Goal: Transaction & Acquisition: Purchase product/service

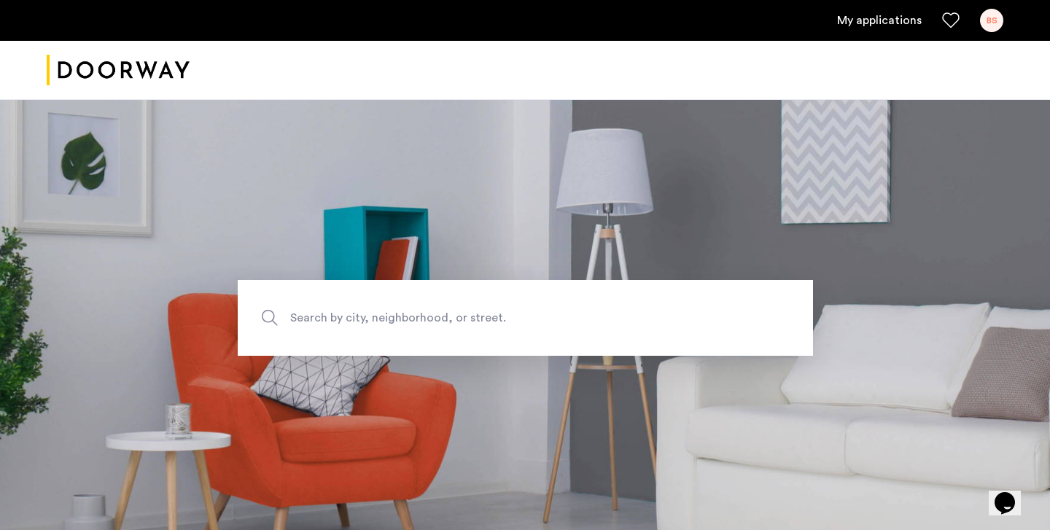
click at [852, 16] on link "My applications" at bounding box center [879, 20] width 85 height 17
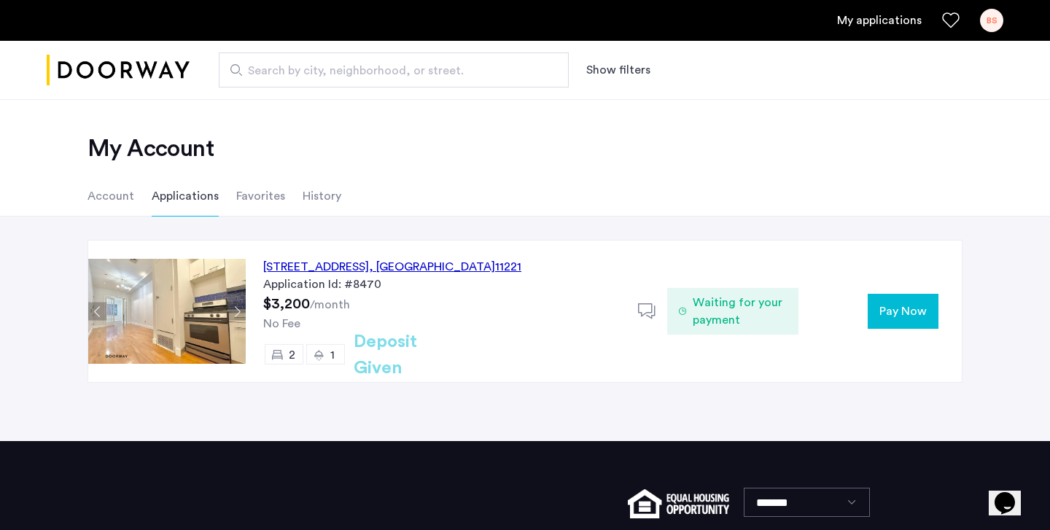
click at [932, 317] on button "Pay Now" at bounding box center [902, 311] width 71 height 35
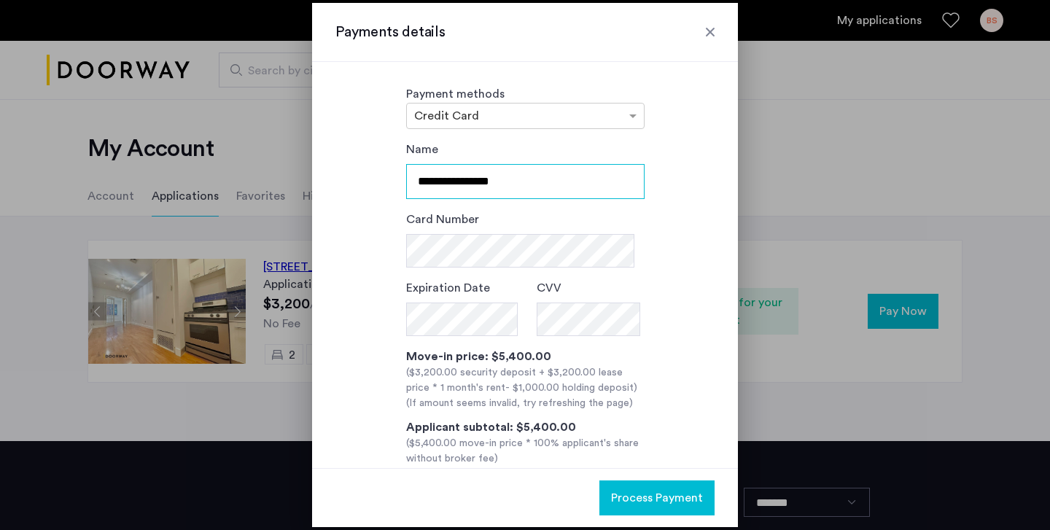
click at [479, 185] on input "**********" at bounding box center [525, 181] width 238 height 35
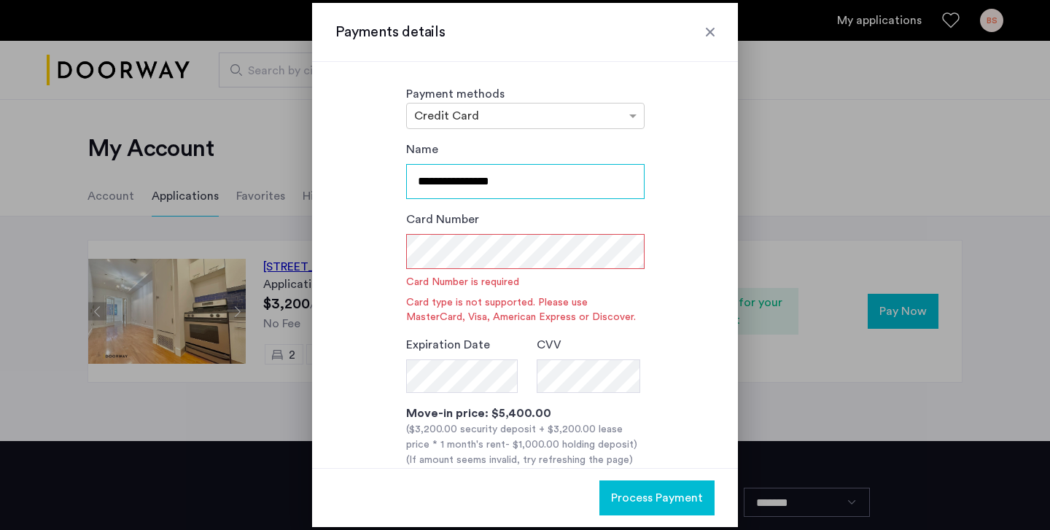
click at [526, 179] on input "**********" at bounding box center [525, 181] width 238 height 35
type input "**********"
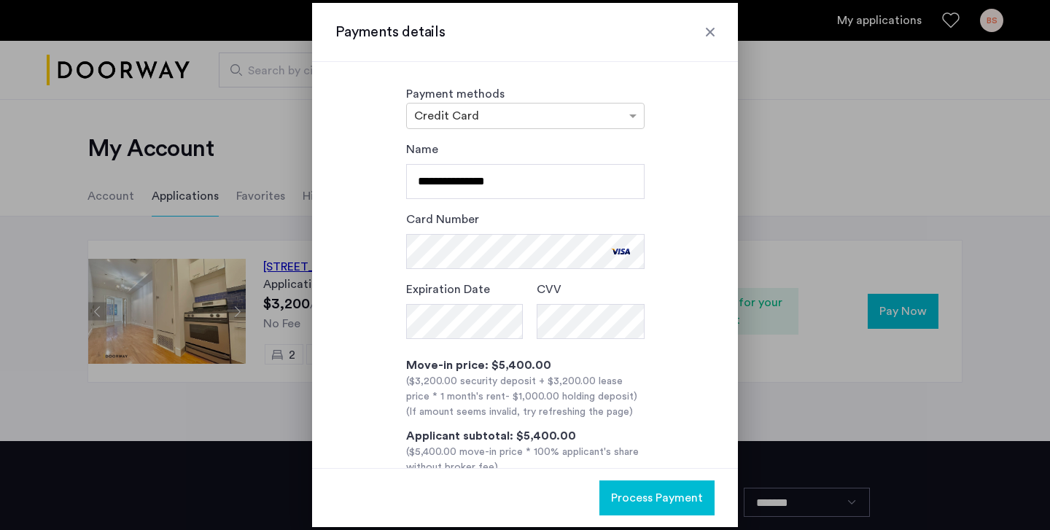
click at [664, 274] on div "**********" at bounding box center [524, 328] width 379 height 375
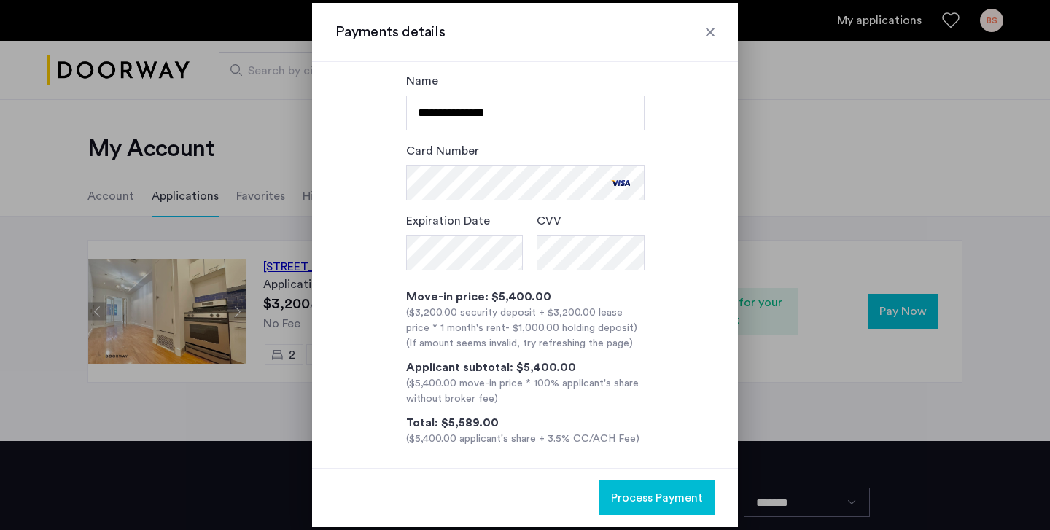
scroll to position [78, 0]
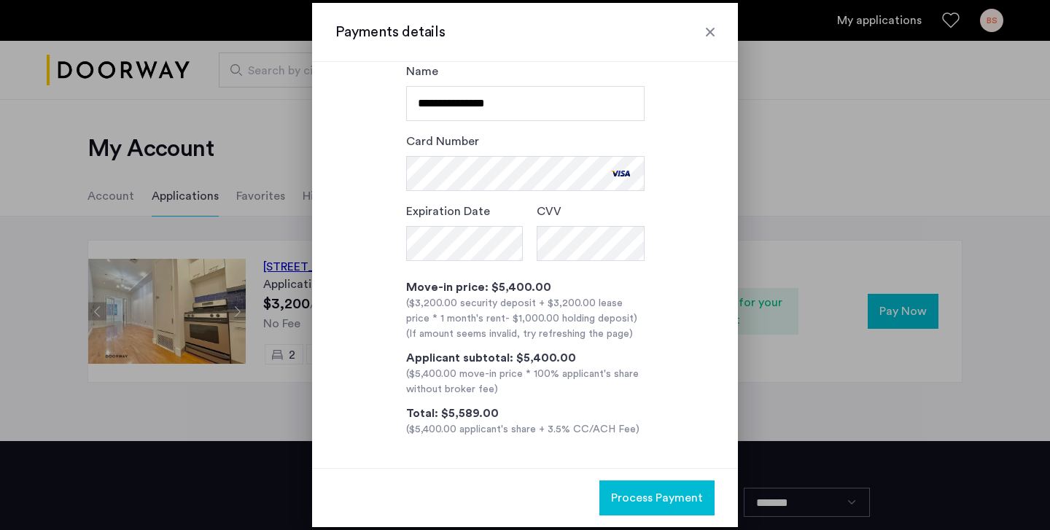
click at [636, 521] on div "Process Payment" at bounding box center [525, 497] width 426 height 59
click at [647, 493] on span "Process Payment" at bounding box center [657, 497] width 92 height 17
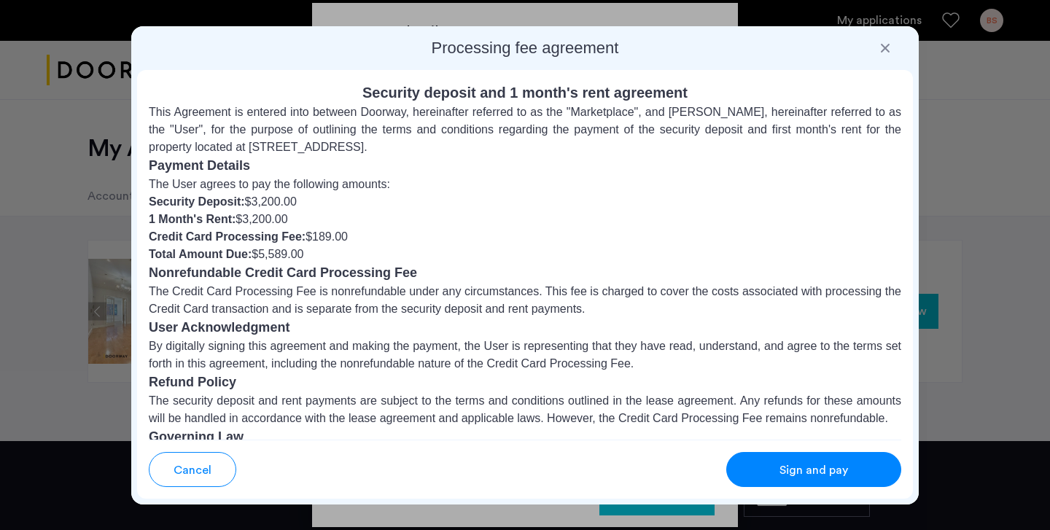
click at [746, 457] on button "Sign and pay" at bounding box center [813, 469] width 175 height 35
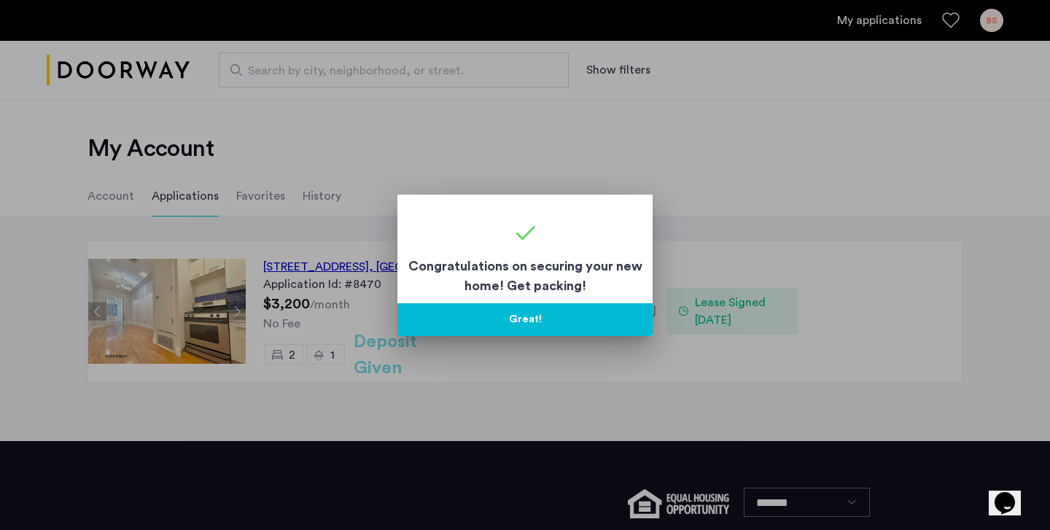
click at [592, 316] on button "Great!" at bounding box center [524, 319] width 255 height 33
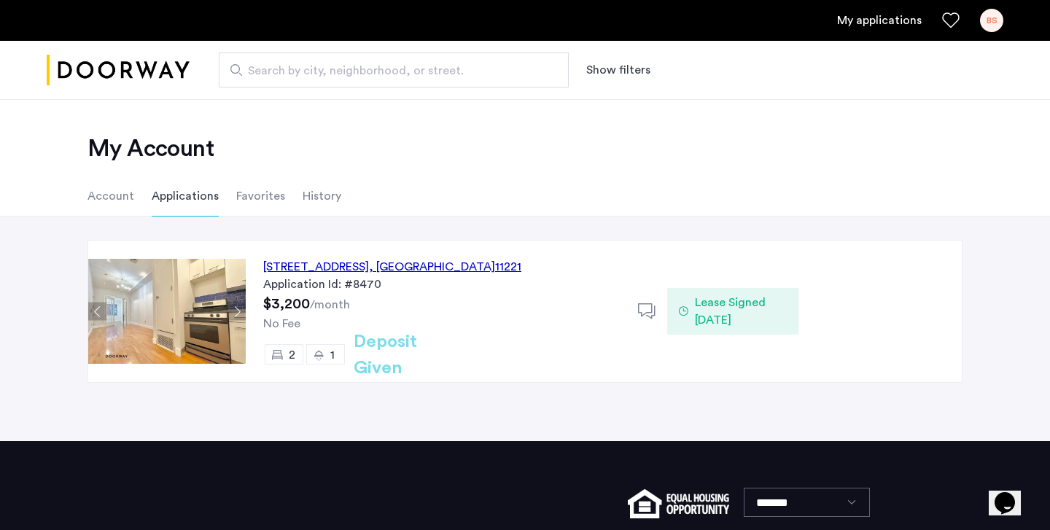
click at [734, 316] on span "Lease Signed [DATE]" at bounding box center [741, 311] width 92 height 35
click at [424, 270] on div "64 Palmetto Street, Unit 1L, Brooklyn , NY 11221" at bounding box center [392, 266] width 258 height 17
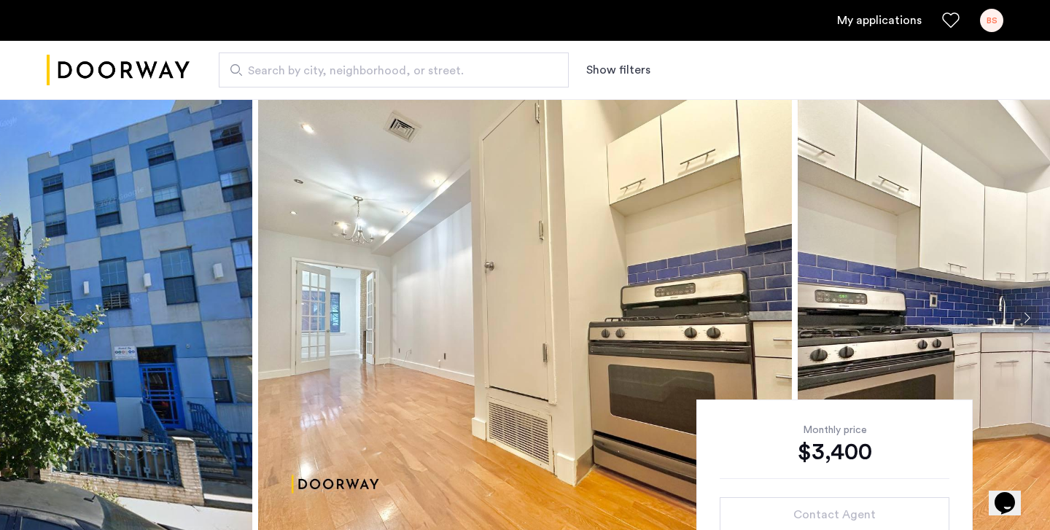
click at [894, 25] on link "My applications" at bounding box center [879, 20] width 85 height 17
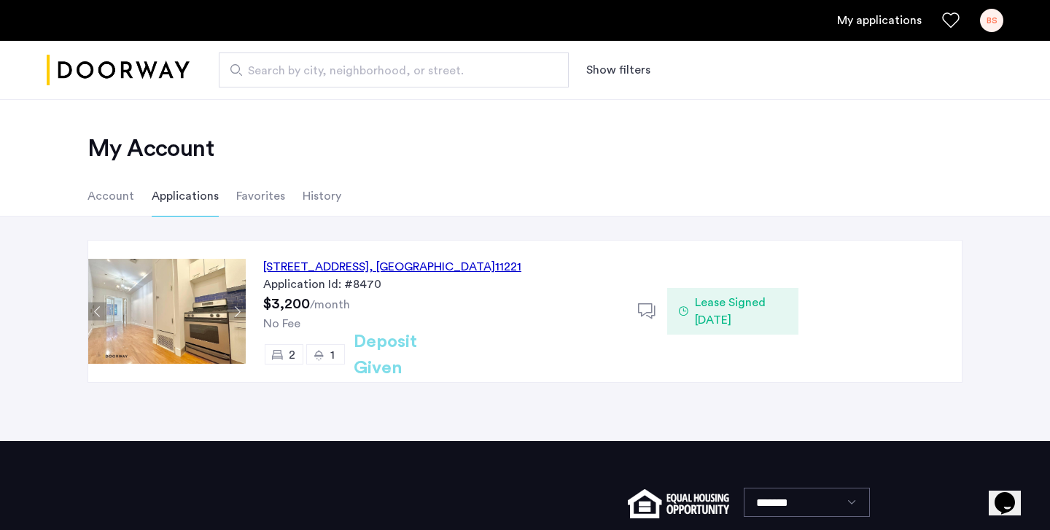
click at [886, 19] on link "My applications" at bounding box center [879, 20] width 85 height 17
click at [889, 20] on link "My applications" at bounding box center [879, 20] width 85 height 17
click at [989, 23] on div "BS" at bounding box center [991, 20] width 23 height 23
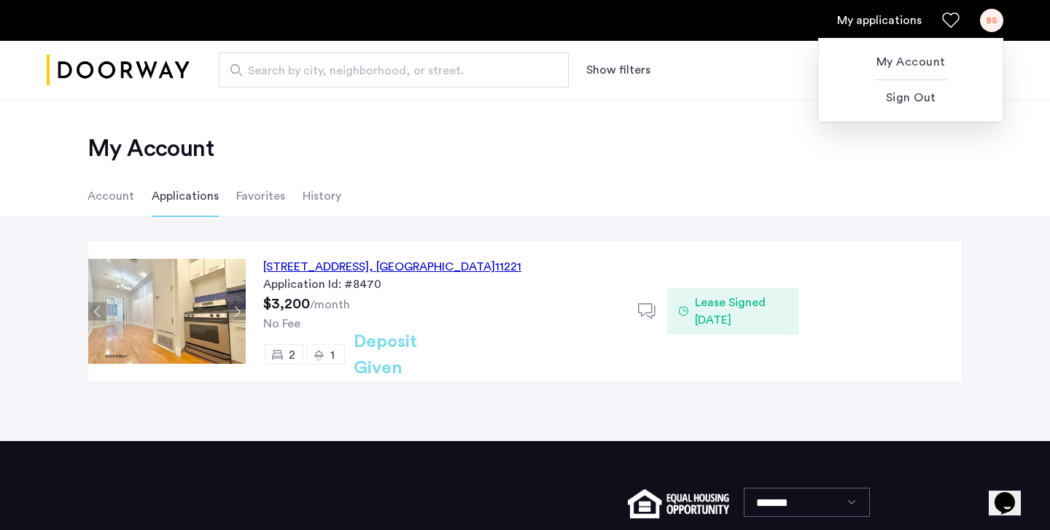
click at [989, 23] on div at bounding box center [525, 265] width 1050 height 530
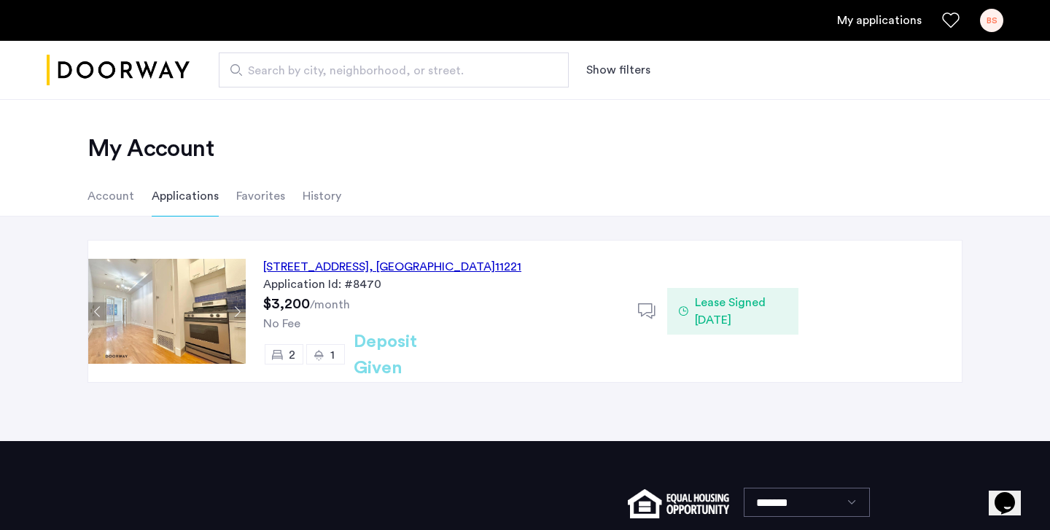
click at [989, 23] on div "BS" at bounding box center [991, 20] width 23 height 23
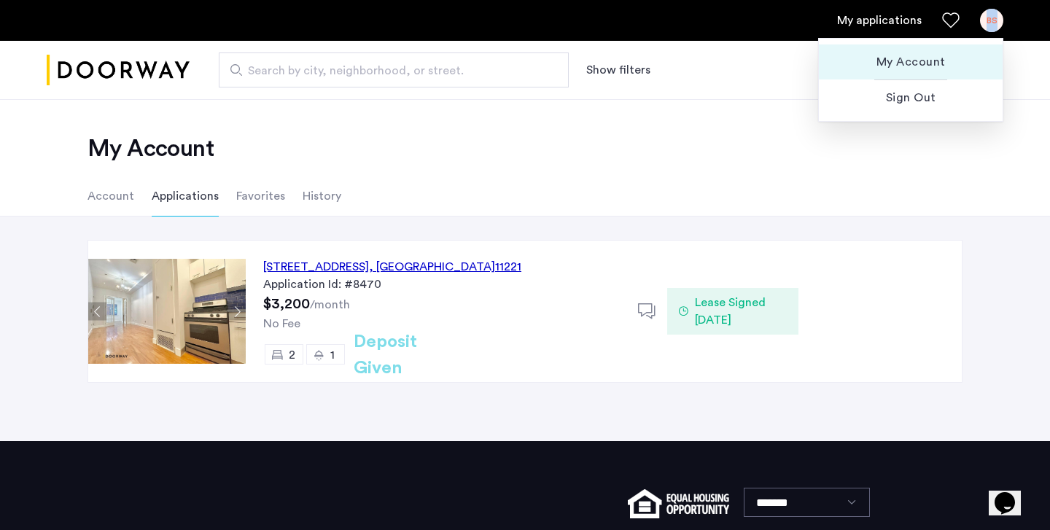
click at [909, 72] on button "My Account" at bounding box center [911, 61] width 184 height 35
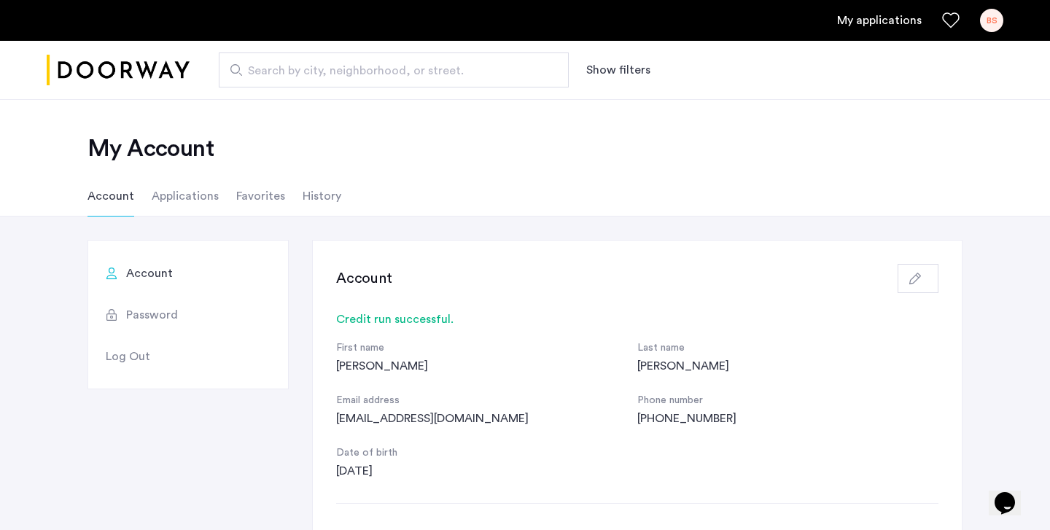
click at [316, 198] on li "History" at bounding box center [322, 196] width 39 height 41
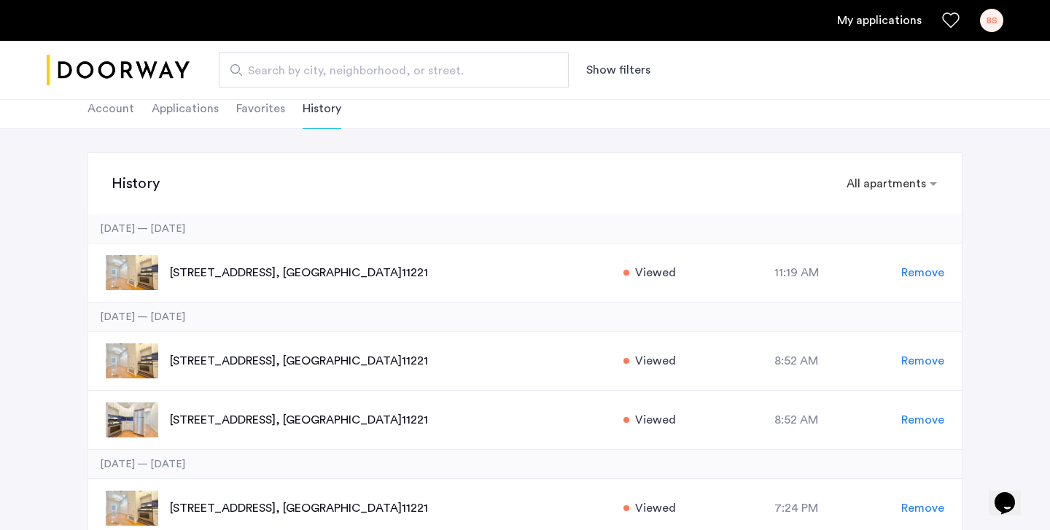
scroll to position [88, 0]
click at [295, 264] on p "[STREET_ADDRESS]" at bounding box center [389, 271] width 438 height 17
